Goal: Go to known website: Access a specific website the user already knows

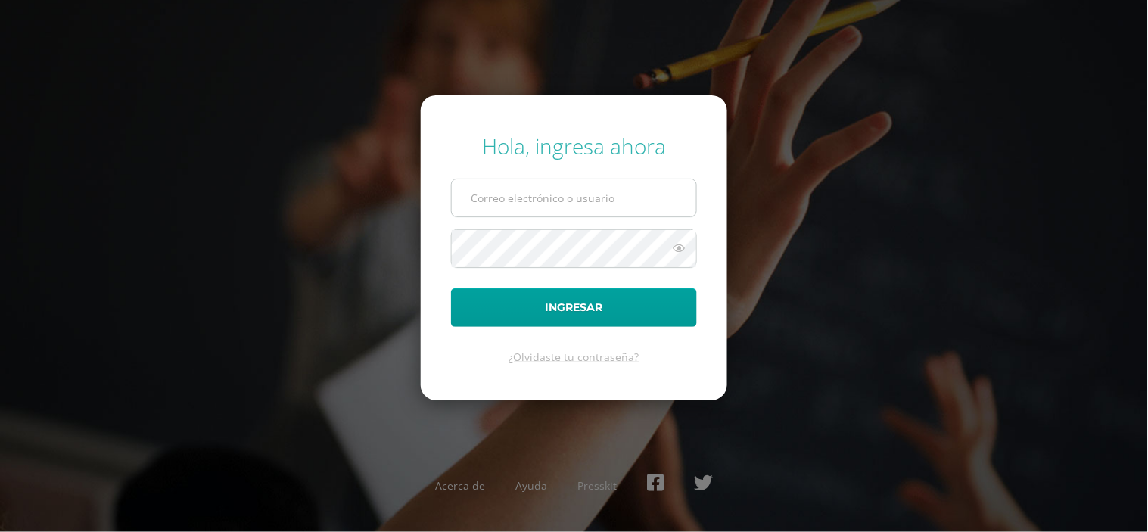
type input "[EMAIL_ADDRESS][PERSON_NAME][DOMAIN_NAME]"
click at [614, 200] on input "2020019@fatima.edoo.gt" at bounding box center [574, 197] width 244 height 37
click at [676, 250] on icon at bounding box center [679, 248] width 20 height 18
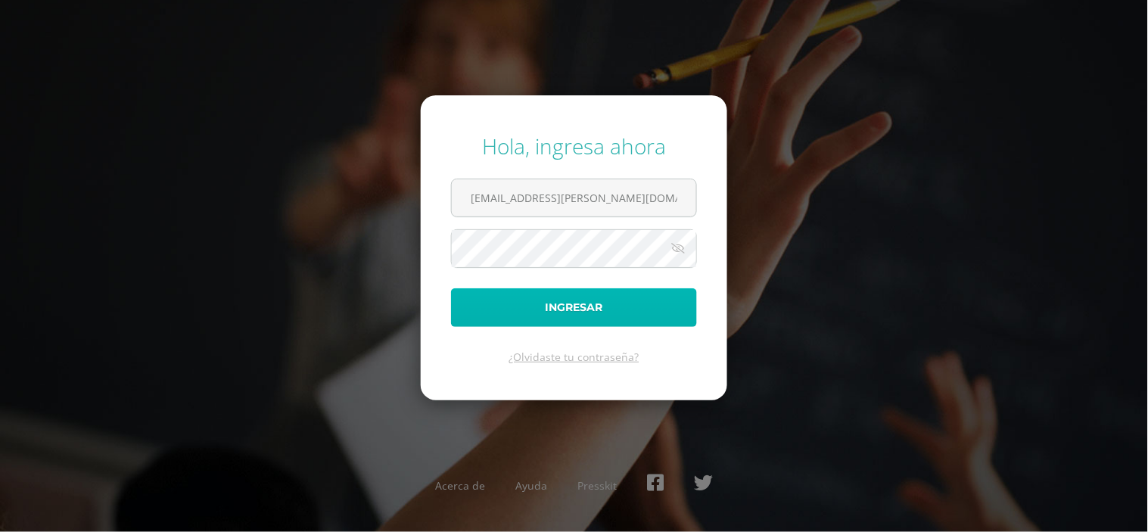
click at [583, 304] on button "Ingresar" at bounding box center [574, 307] width 246 height 39
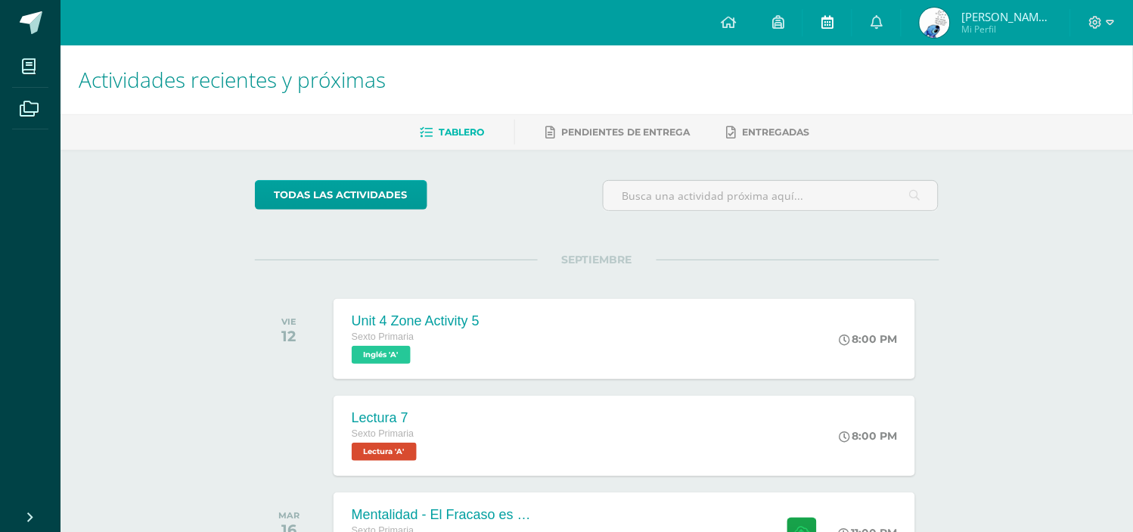
click at [825, 17] on icon at bounding box center [828, 22] width 12 height 14
